Goal: Obtain resource: Obtain resource

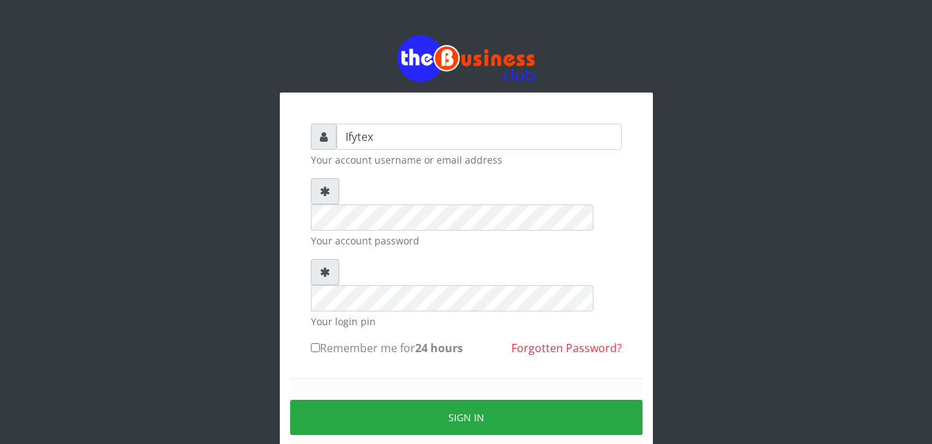
type input "Ifytex"
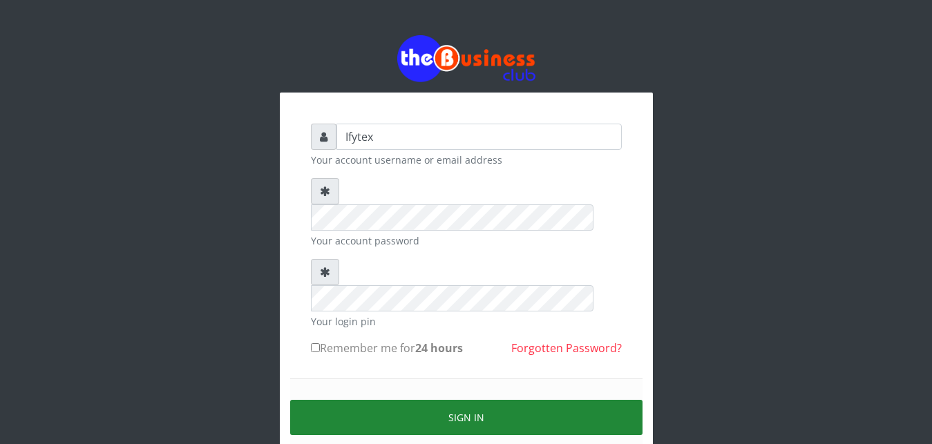
click at [384, 400] on button "Sign in" at bounding box center [466, 417] width 352 height 35
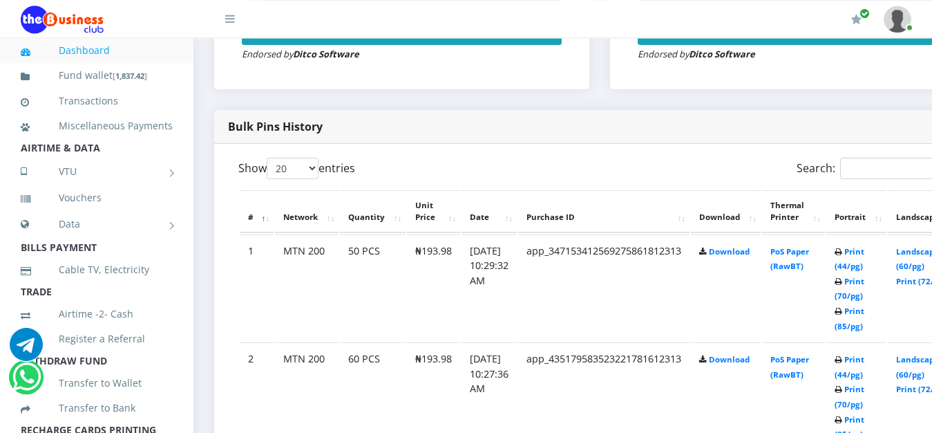
scroll to position [650, 0]
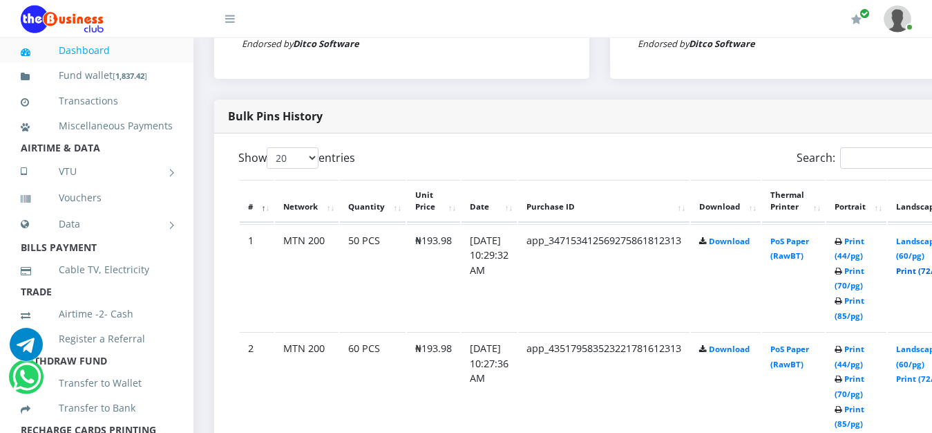
click at [924, 265] on link "Print (72/pg)" at bounding box center [921, 270] width 50 height 10
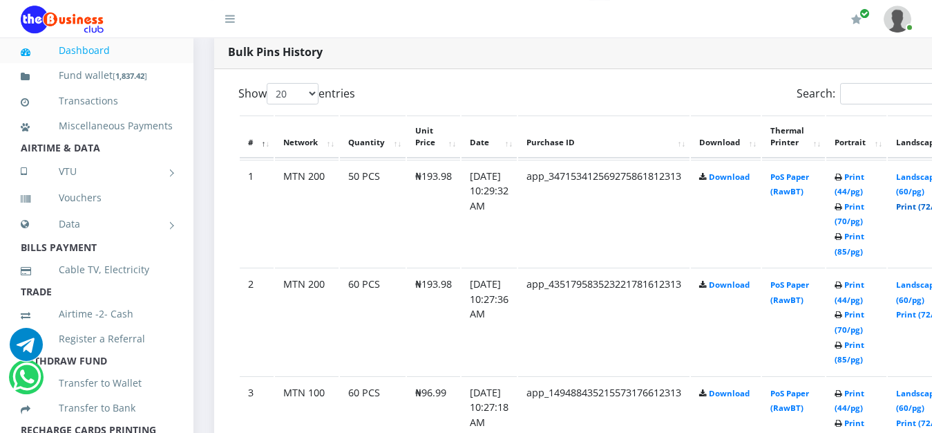
scroll to position [721, 0]
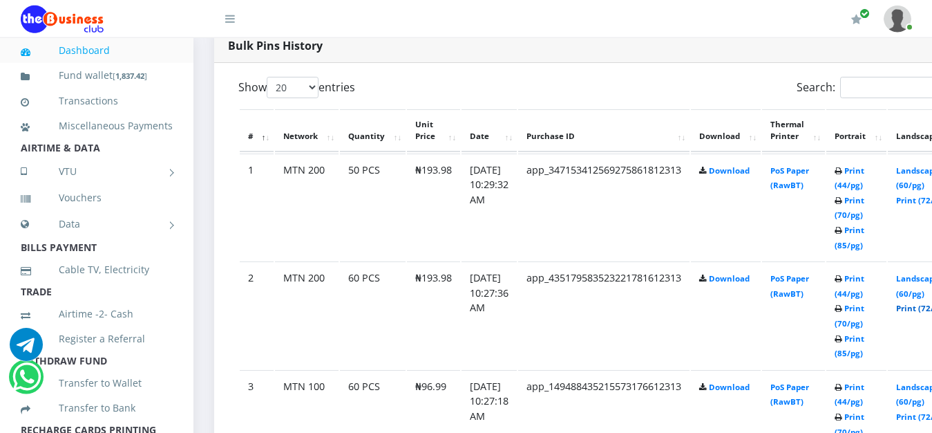
click at [922, 303] on link "Print (72/pg)" at bounding box center [921, 308] width 50 height 10
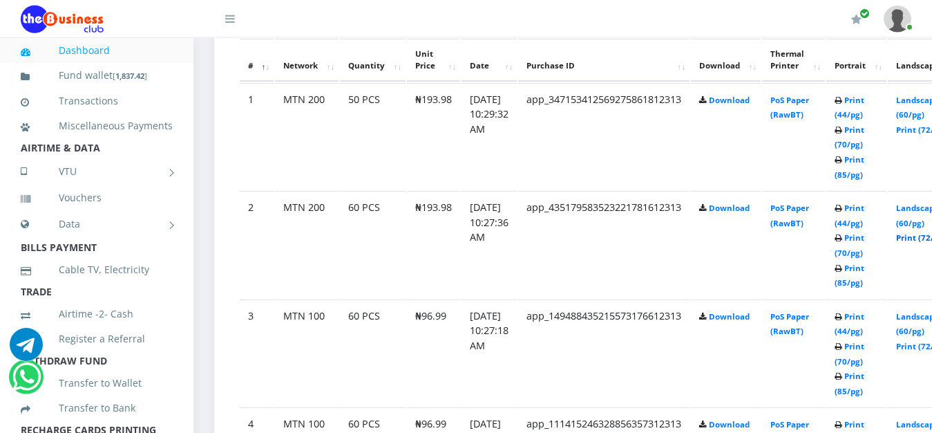
scroll to position [826, 0]
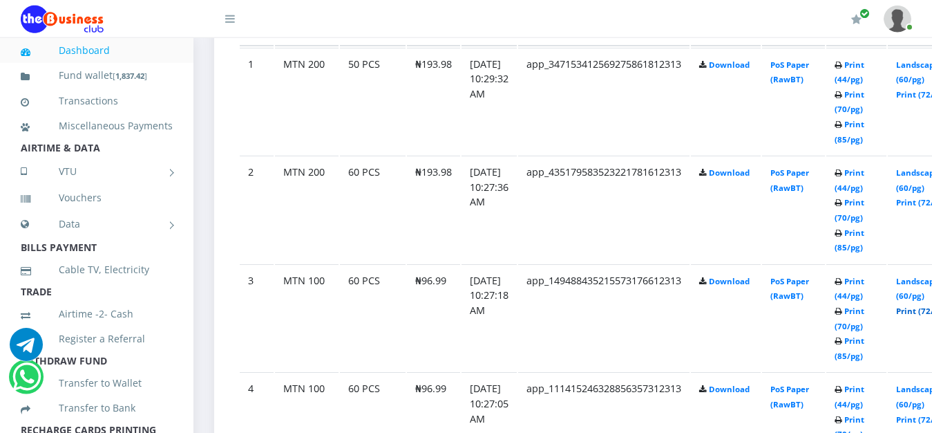
click at [923, 305] on link "Print (72/pg)" at bounding box center [921, 310] width 50 height 10
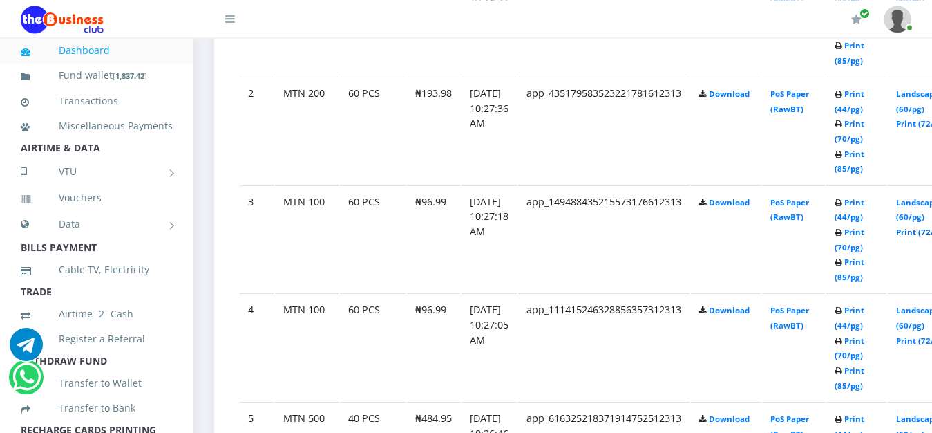
scroll to position [932, 0]
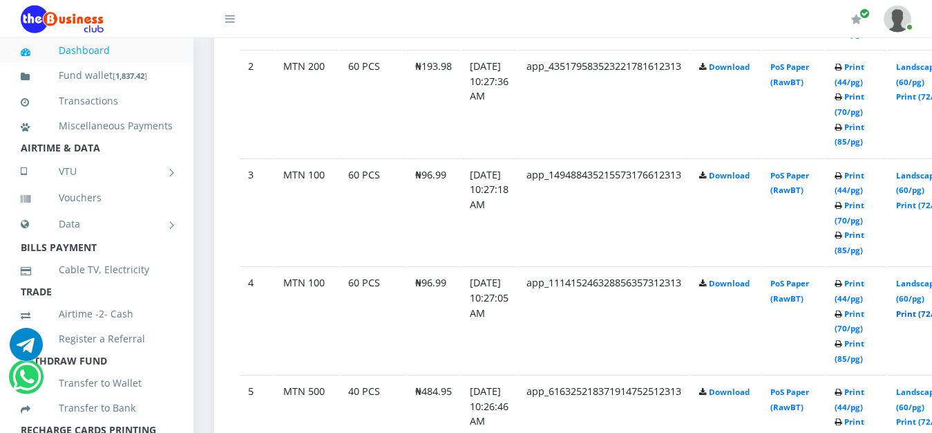
click at [920, 308] on link "Print (72/pg)" at bounding box center [921, 313] width 50 height 10
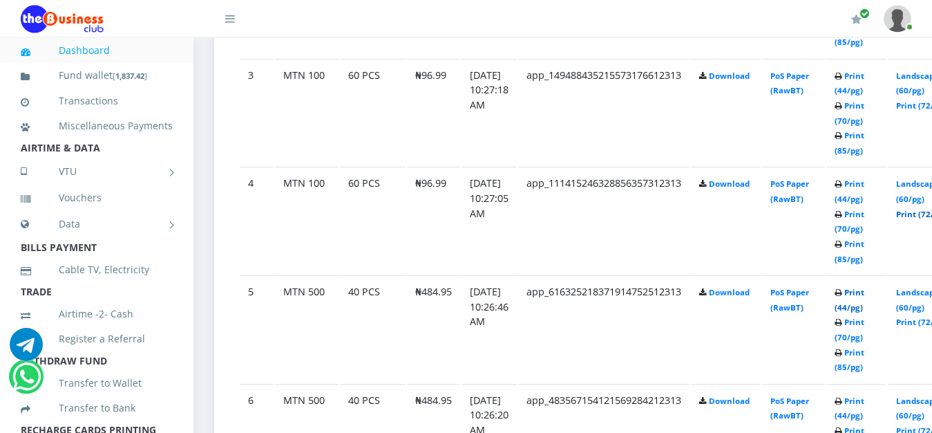
scroll to position [1038, 0]
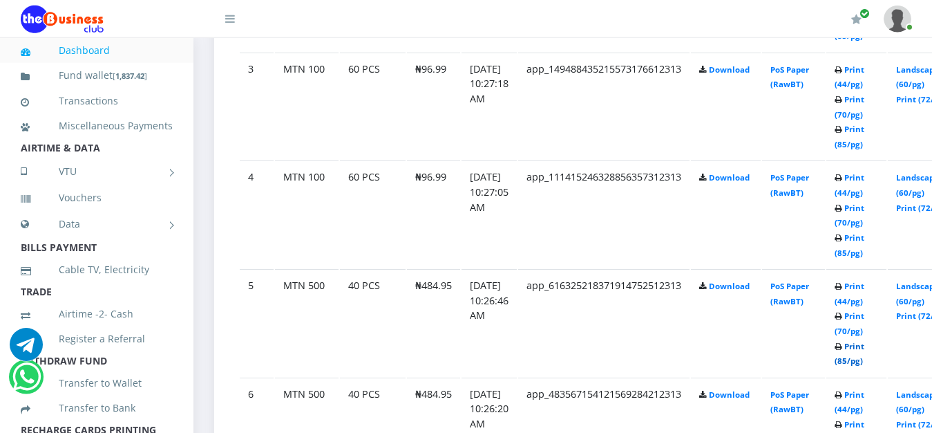
click at [864, 341] on link "Print (85/pg)" at bounding box center [850, 354] width 30 height 26
click at [864, 232] on link "Print (85/pg)" at bounding box center [850, 245] width 30 height 26
click at [923, 202] on link "Print (72/pg)" at bounding box center [921, 207] width 50 height 10
click at [920, 202] on link "Print (72/pg)" at bounding box center [921, 207] width 50 height 10
click at [864, 341] on link "Print (85/pg)" at bounding box center [850, 354] width 30 height 26
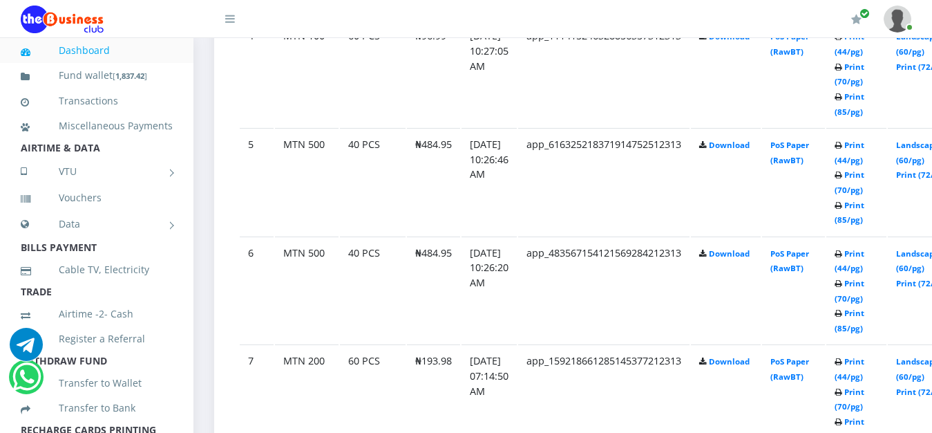
scroll to position [1179, 0]
click at [924, 278] on link "Print (72/pg)" at bounding box center [921, 283] width 50 height 10
click at [864, 307] on link "Print (85/pg)" at bounding box center [850, 320] width 30 height 26
